Goal: Check status: Check status

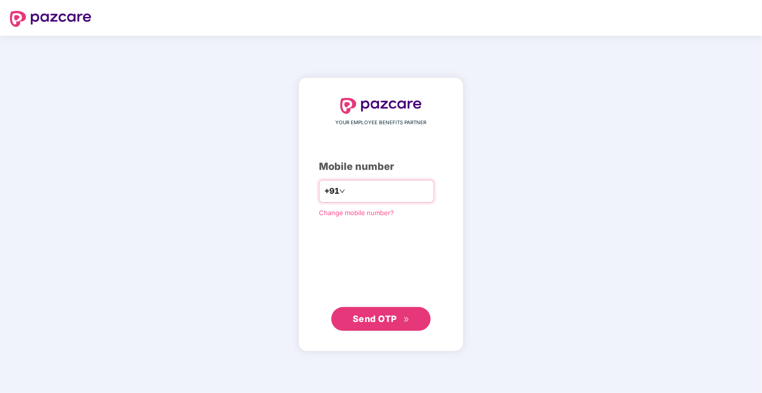
type input "**********"
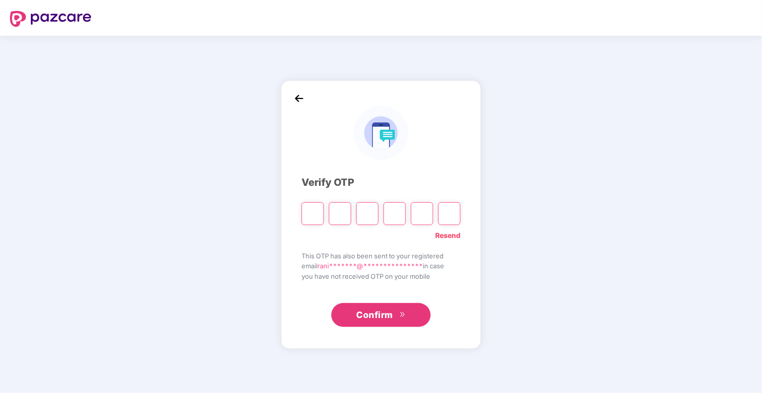
type input "*"
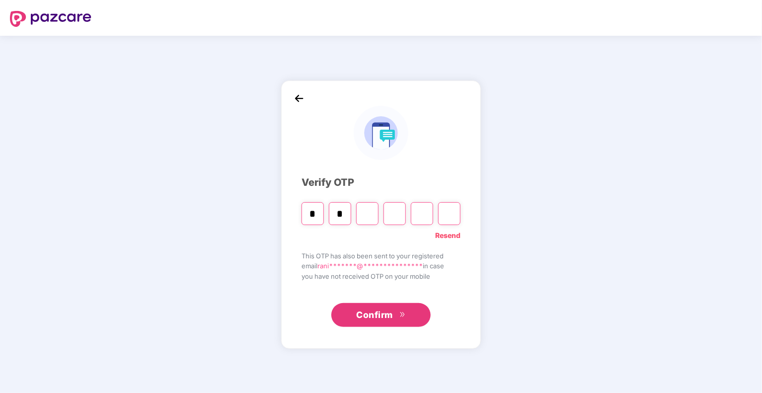
type input "*"
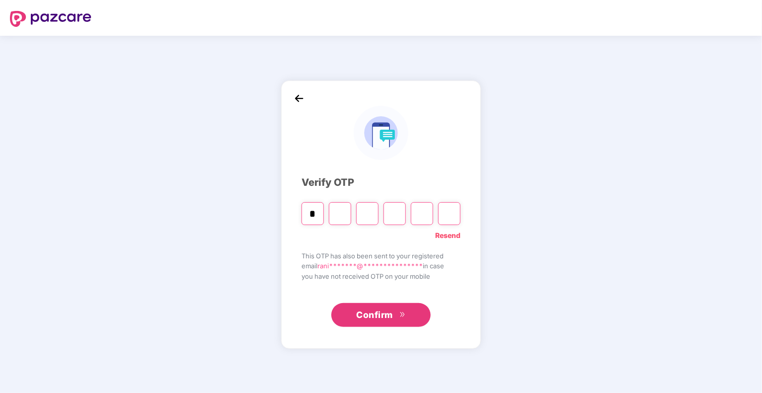
type input "*"
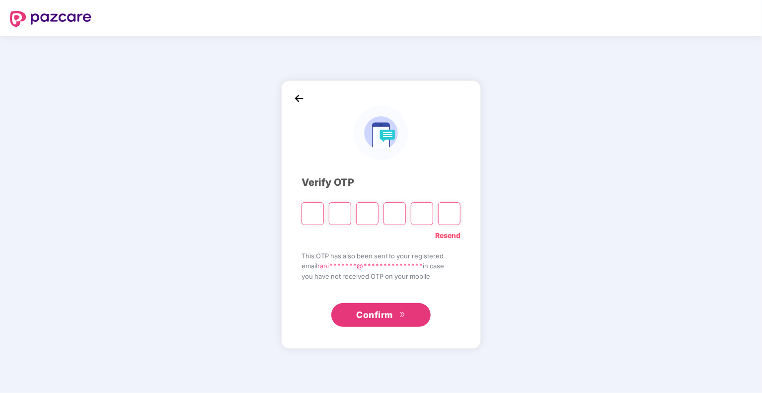
type input "*"
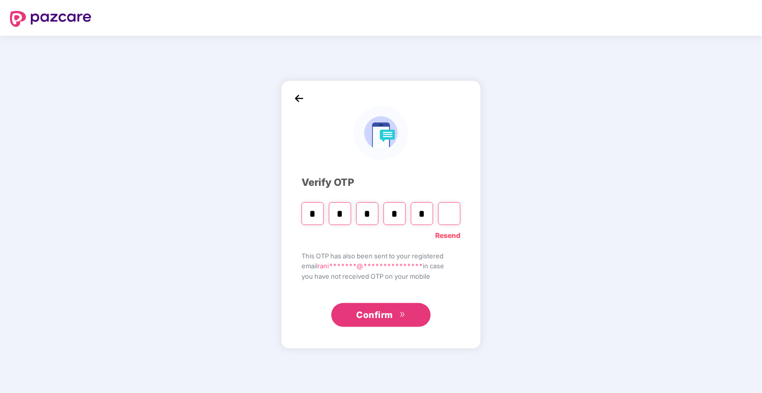
type input "*"
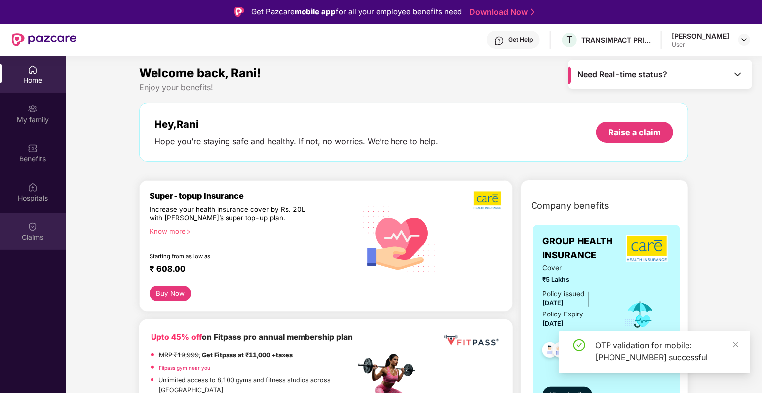
click at [26, 222] on div "Claims" at bounding box center [33, 231] width 66 height 37
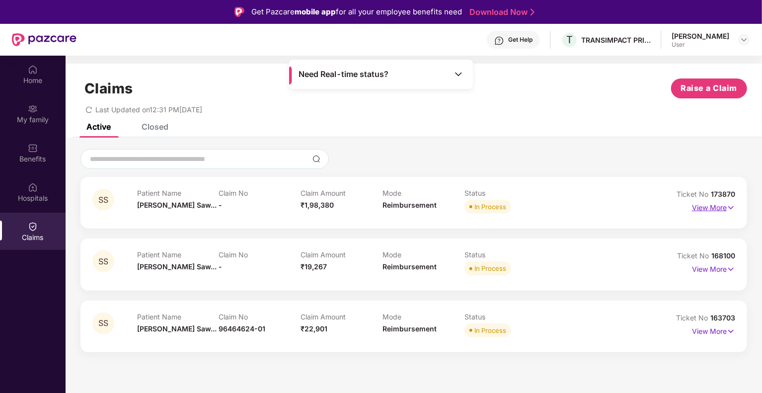
click at [731, 208] on img at bounding box center [731, 207] width 8 height 11
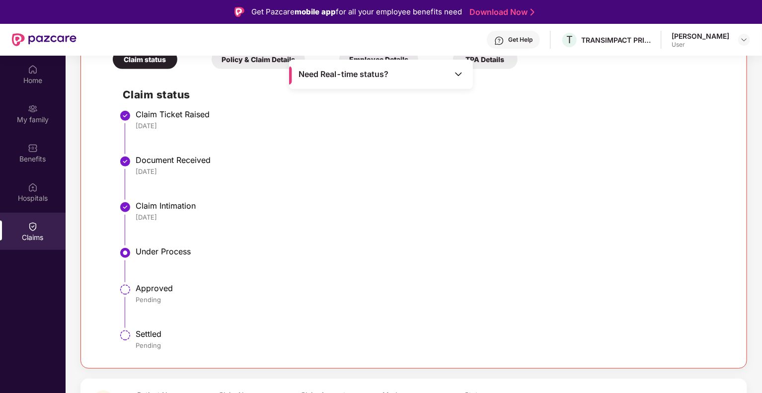
scroll to position [288, 0]
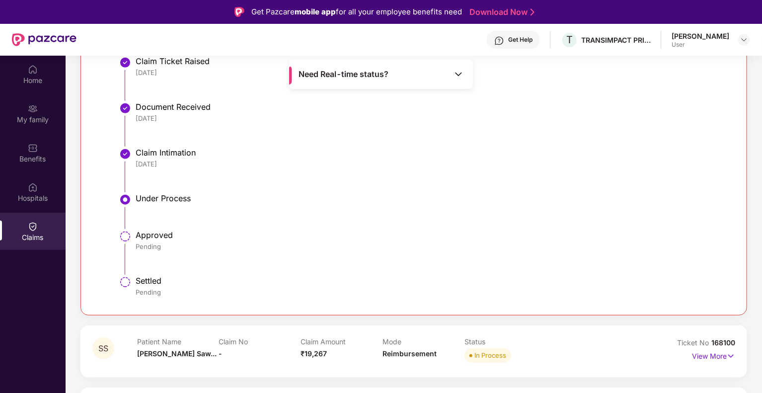
click at [455, 76] on img at bounding box center [458, 74] width 10 height 10
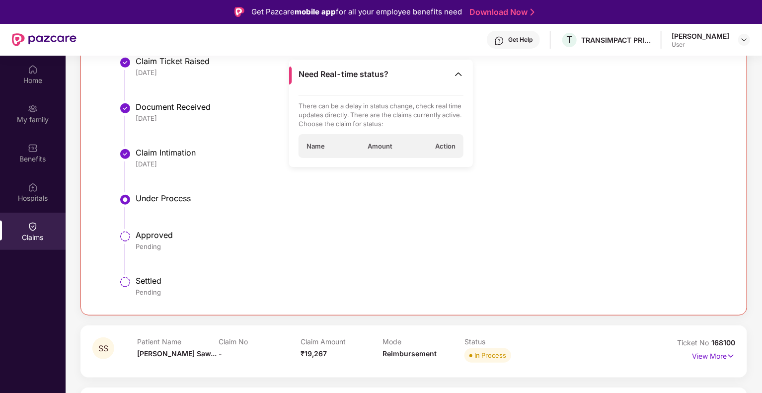
click at [455, 76] on img at bounding box center [458, 74] width 10 height 10
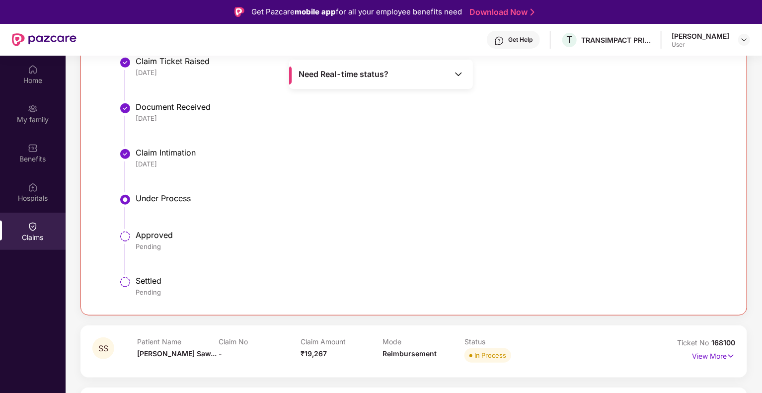
click at [455, 76] on img at bounding box center [458, 74] width 10 height 10
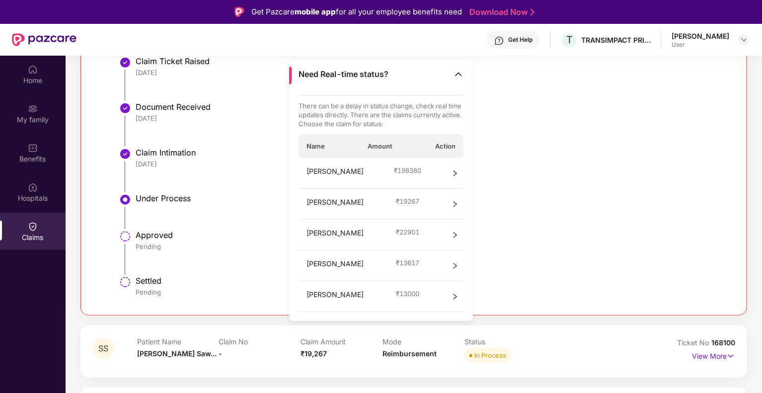
click at [512, 204] on div "Under Process" at bounding box center [430, 199] width 589 height 12
click at [551, 220] on li "Under Process" at bounding box center [424, 215] width 602 height 37
click at [461, 71] on img at bounding box center [458, 74] width 10 height 10
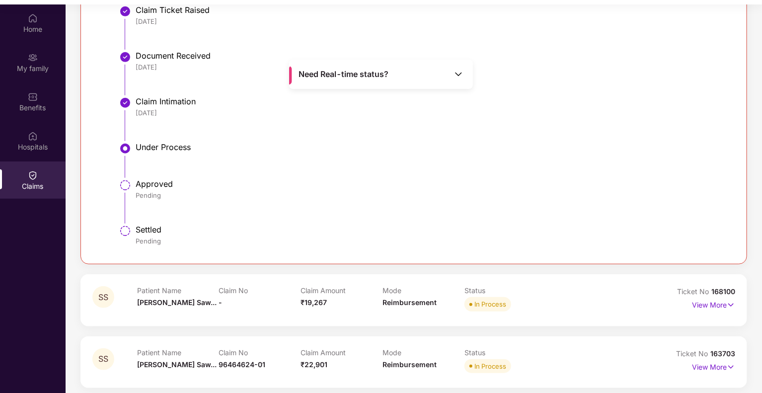
scroll to position [56, 0]
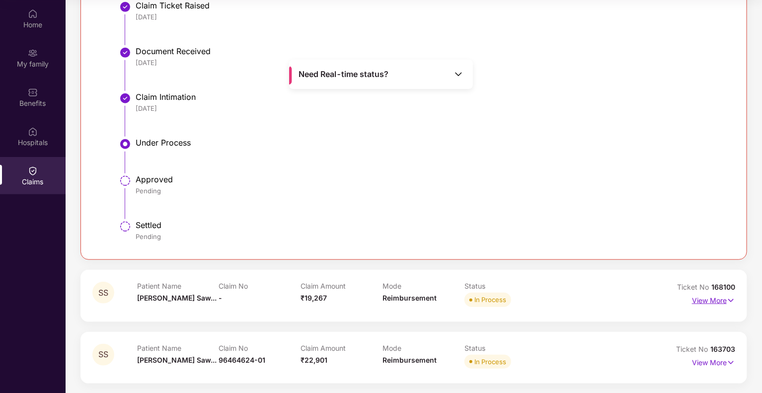
click at [732, 300] on img at bounding box center [731, 300] width 8 height 11
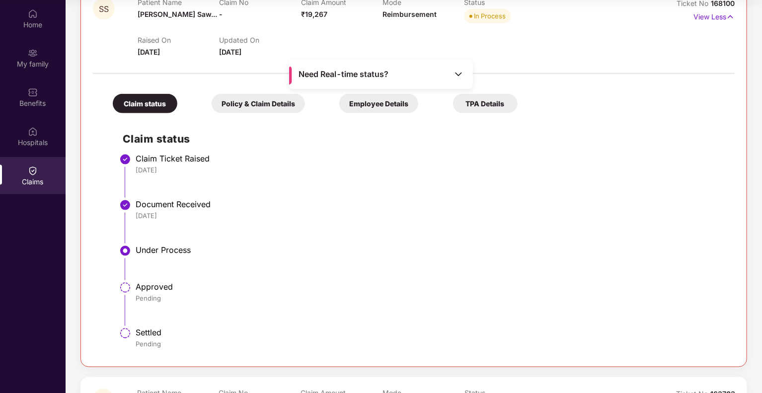
scroll to position [617, 0]
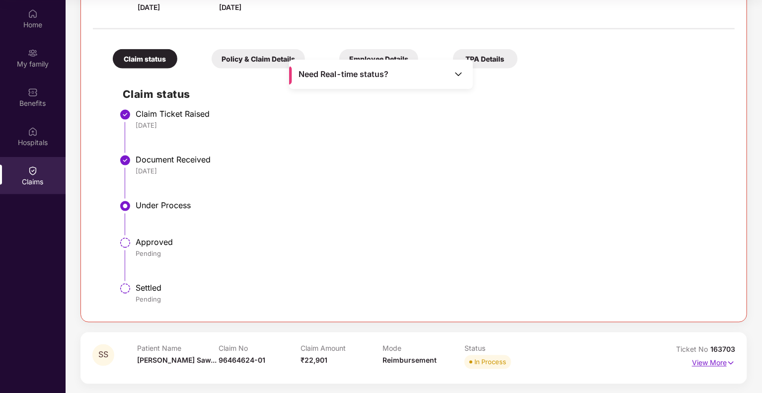
click at [731, 360] on img at bounding box center [731, 363] width 8 height 11
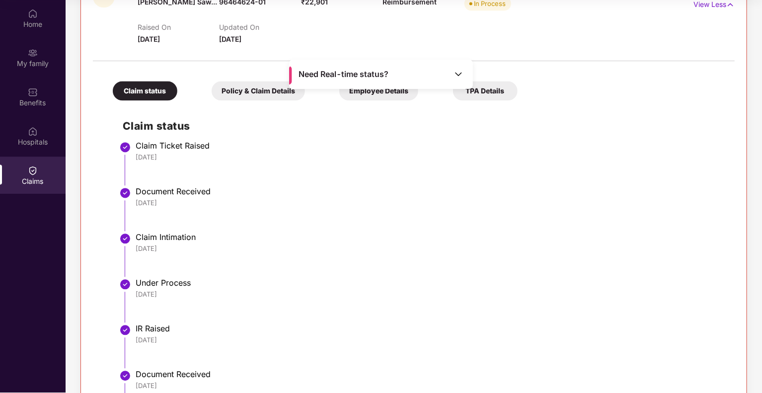
scroll to position [777, 0]
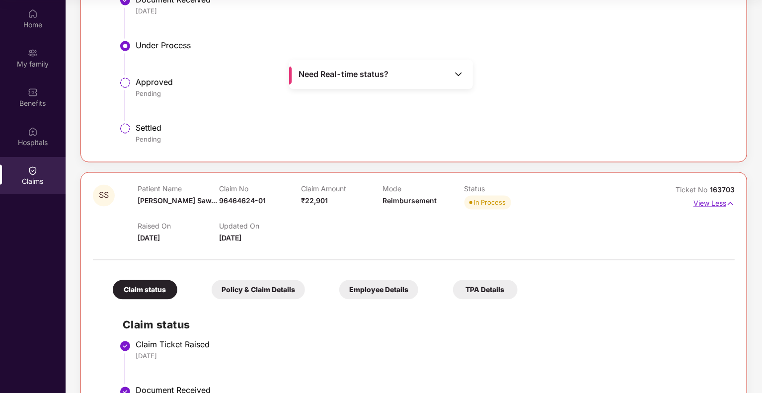
click at [729, 202] on img at bounding box center [730, 203] width 8 height 11
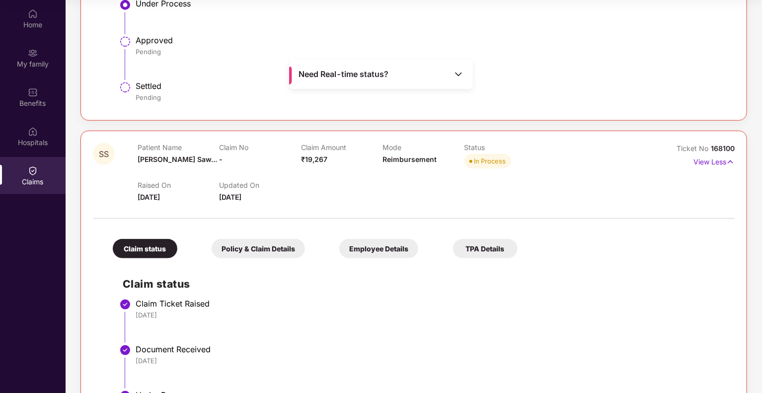
scroll to position [319, 0]
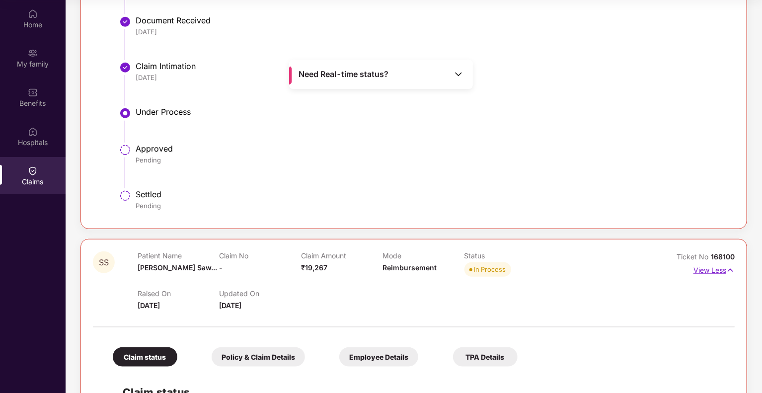
click at [731, 269] on img at bounding box center [730, 270] width 8 height 11
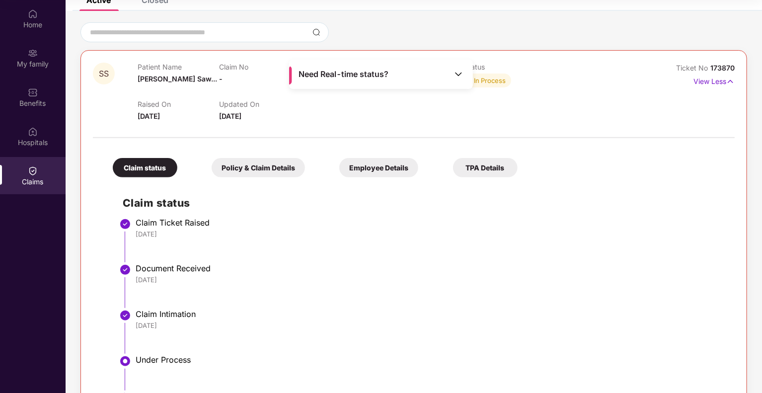
scroll to position [0, 0]
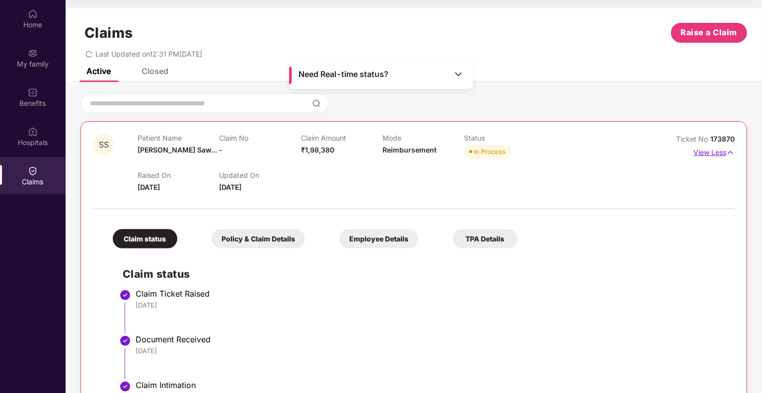
click at [729, 150] on img at bounding box center [730, 152] width 8 height 11
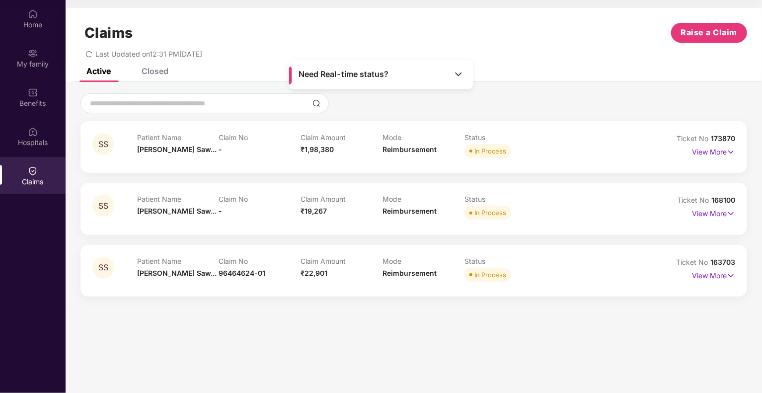
click at [583, 324] on section "Claims Raise a Claim Last Updated on 12:31 PM[DATE] Active Closed SS Patient Na…" at bounding box center [414, 196] width 696 height 393
